Goal: Task Accomplishment & Management: Use online tool/utility

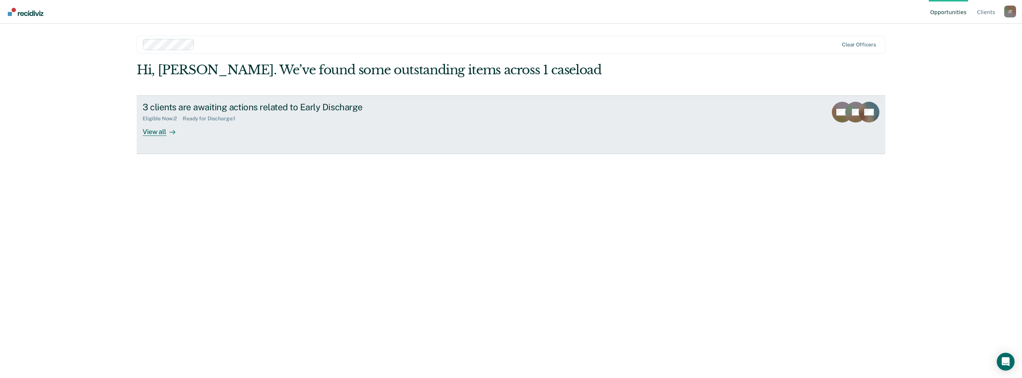
click at [161, 129] on div "View all" at bounding box center [164, 128] width 42 height 14
